Goal: Book appointment/travel/reservation

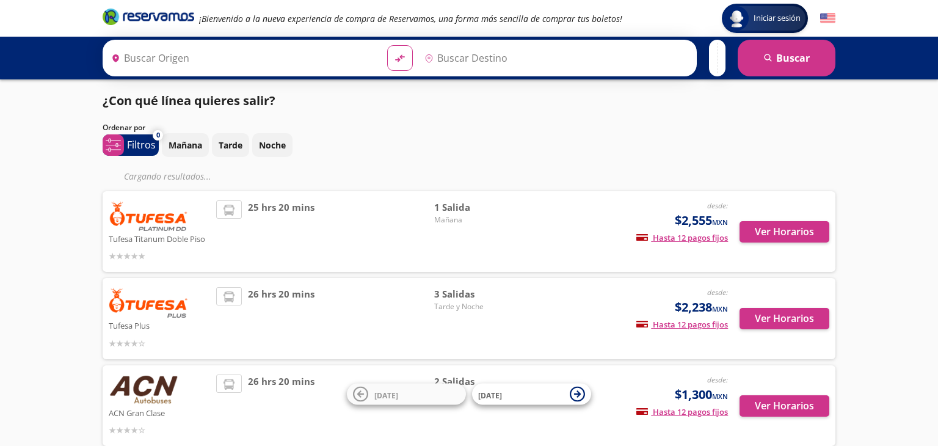
type input "[GEOGRAPHIC_DATA], [GEOGRAPHIC_DATA]"
type input "Tijuana, [GEOGRAPHIC_DATA][US_STATE]"
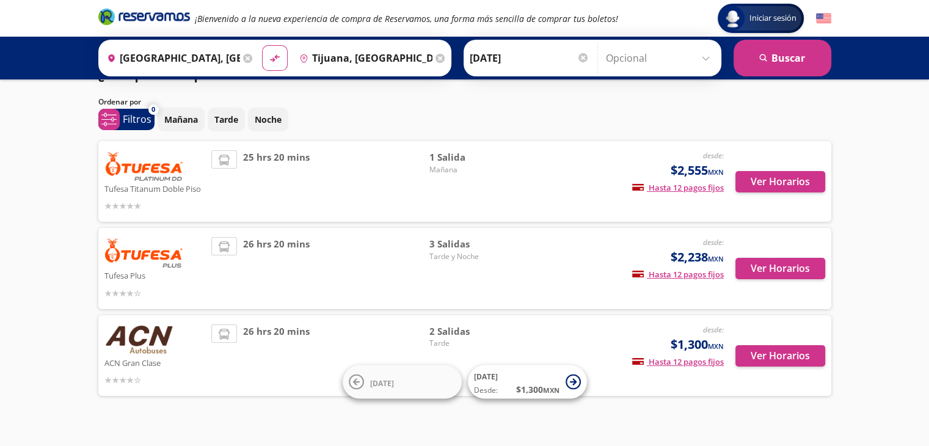
scroll to position [43, 0]
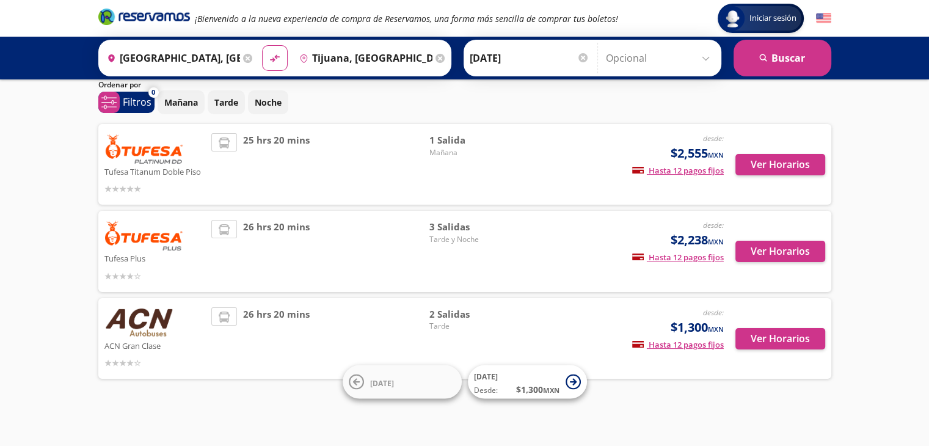
click at [778, 409] on div "Iniciar sesión Iniciar sesión ¡Bienvenido a la nueva experiencia de compra de R…" at bounding box center [464, 201] width 929 height 489
click at [781, 334] on button "Ver Horarios" at bounding box center [780, 338] width 90 height 21
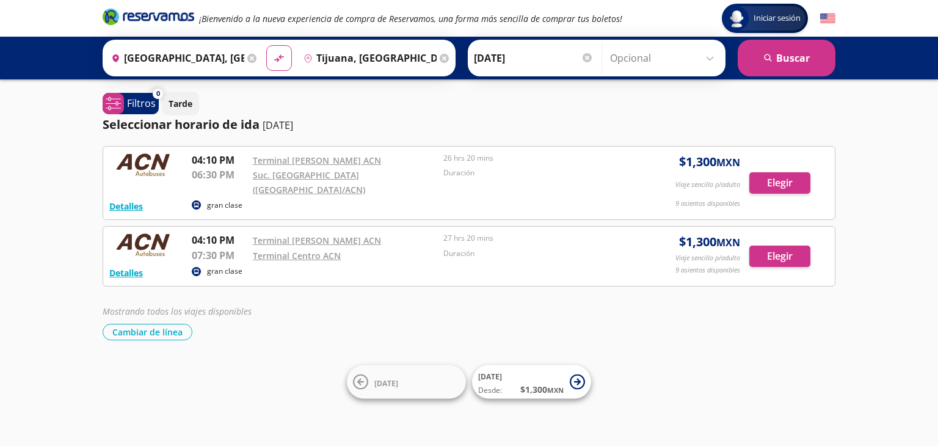
click at [679, 372] on div "Iniciar sesión Iniciar sesión ¡Bienvenido a la nueva experiencia de compra de R…" at bounding box center [469, 223] width 938 height 446
drag, startPoint x: 682, startPoint y: 372, endPoint x: 786, endPoint y: 352, distance: 105.7
click at [786, 352] on div "Iniciar sesión Iniciar sesión ¡Bienvenido a la nueva experiencia de compra de R…" at bounding box center [469, 223] width 938 height 446
drag, startPoint x: 786, startPoint y: 352, endPoint x: 679, endPoint y: 385, distance: 112.3
click at [679, 385] on div "Iniciar sesión Iniciar sesión ¡Bienvenido a la nueva experiencia de compra de R…" at bounding box center [469, 223] width 938 height 446
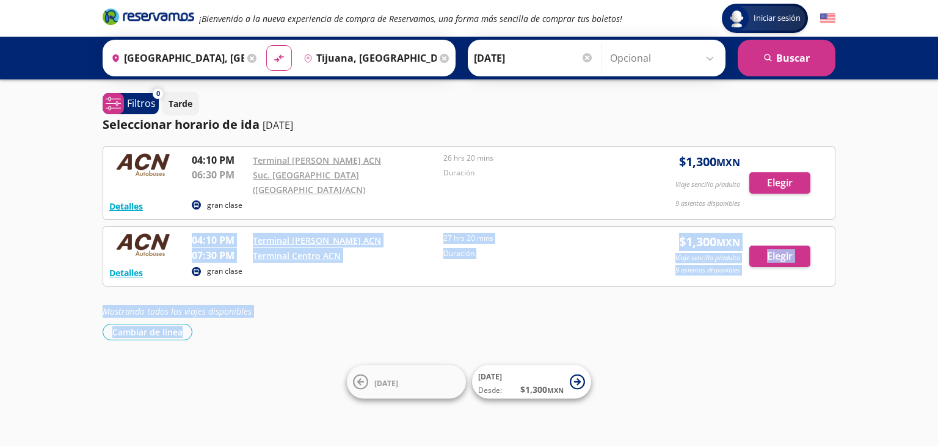
drag, startPoint x: 599, startPoint y: 272, endPoint x: 691, endPoint y: 330, distance: 108.1
click at [691, 330] on div "Iniciar sesión Iniciar sesión ¡Bienvenido a la nueva experiencia de compra de R…" at bounding box center [469, 223] width 938 height 446
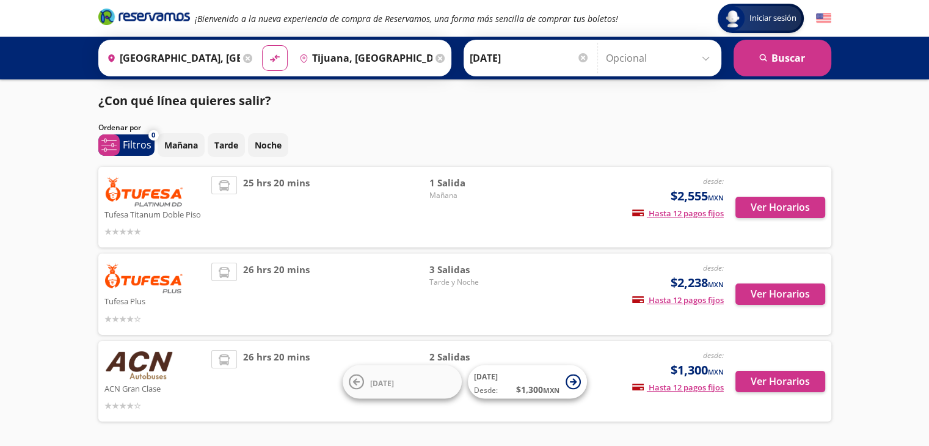
scroll to position [43, 0]
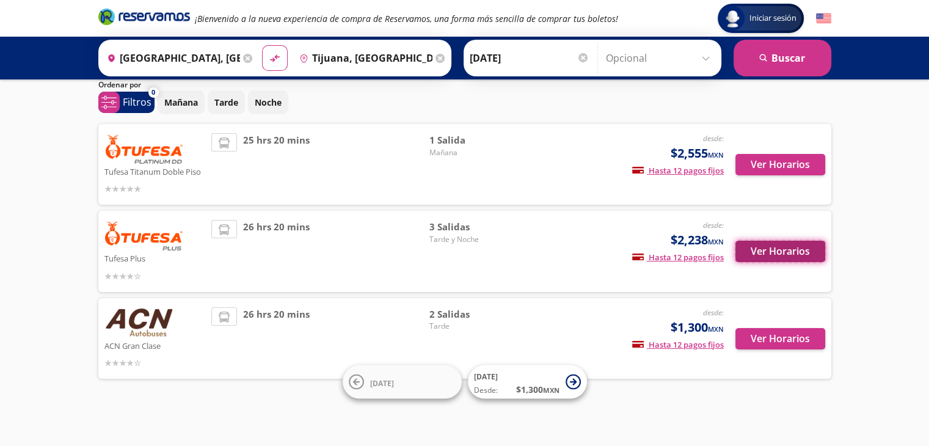
click at [761, 258] on button "Ver Horarios" at bounding box center [780, 251] width 90 height 21
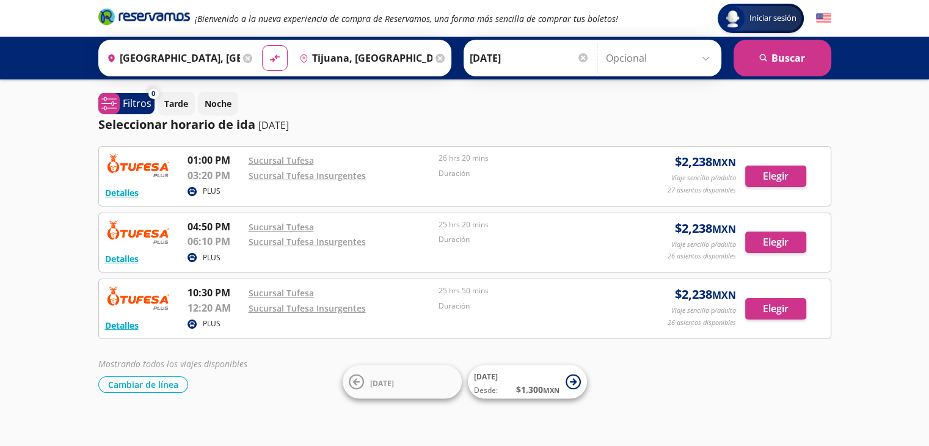
click at [605, 301] on p "Duración" at bounding box center [531, 306] width 184 height 11
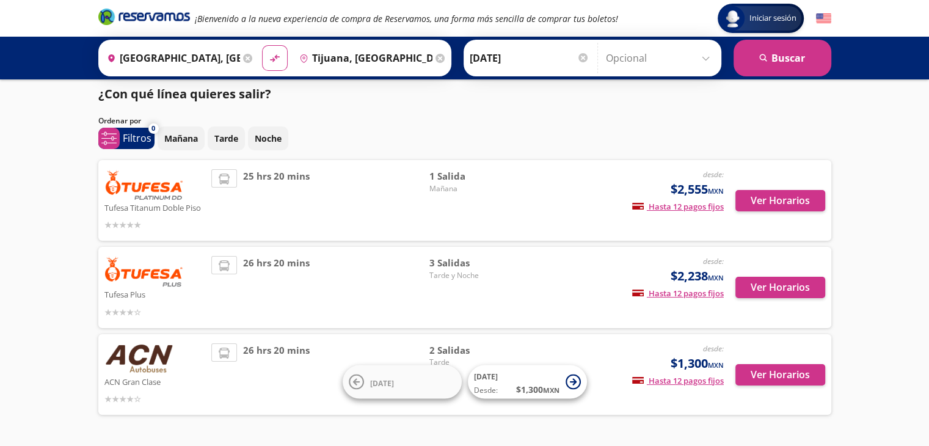
scroll to position [43, 0]
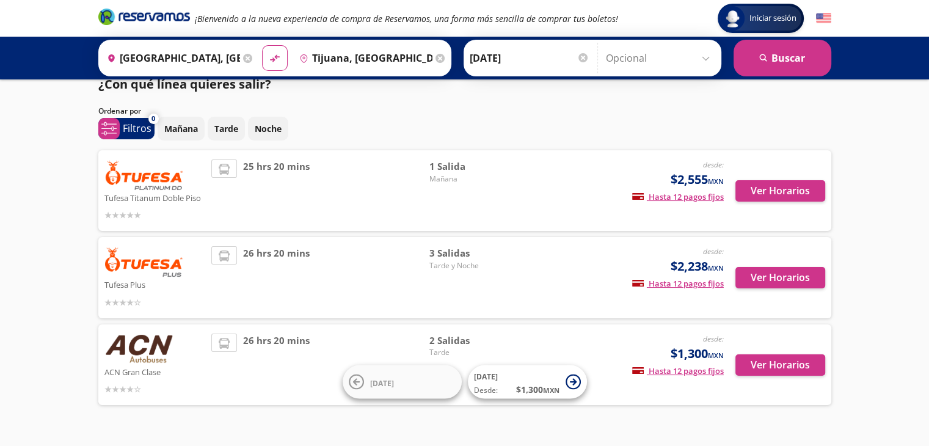
scroll to position [9, 0]
